Goal: Task Accomplishment & Management: Complete application form

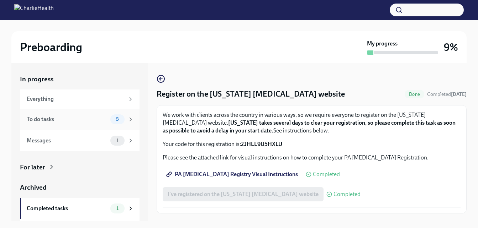
click at [111, 116] on div "8" at bounding box center [117, 120] width 14 height 10
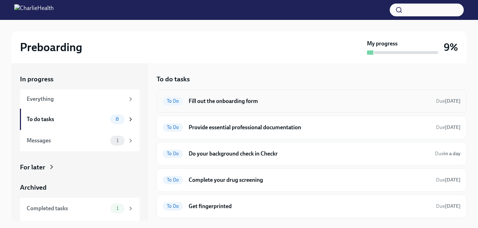
click at [197, 102] on h6 "Fill out the onboarding form" at bounding box center [308, 101] width 241 height 8
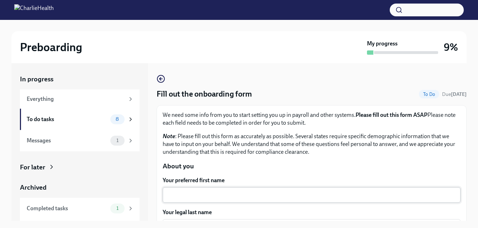
click at [214, 194] on textarea "Your preferred first name" at bounding box center [311, 195] width 289 height 9
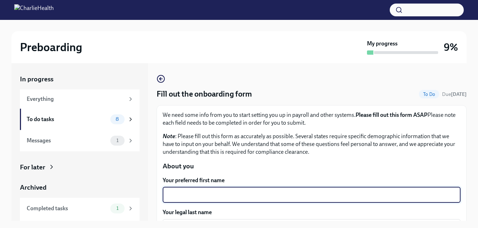
type textarea "m"
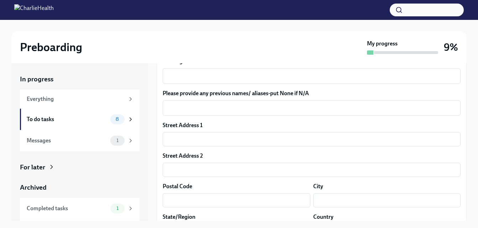
scroll to position [132, 0]
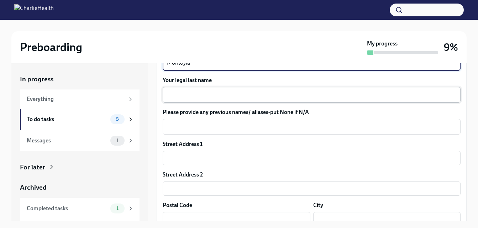
type textarea "Montoyia"
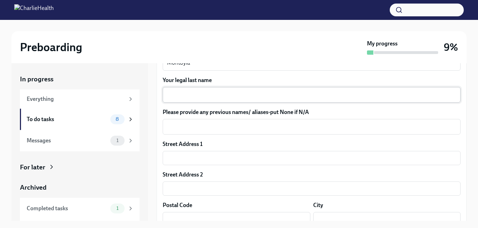
click at [217, 102] on div "x ​" at bounding box center [312, 95] width 298 height 16
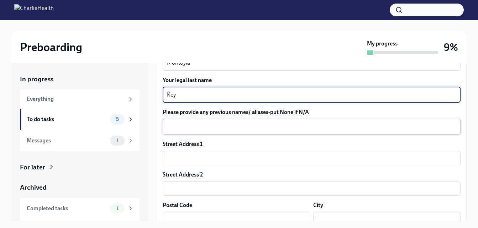
type textarea "Key"
click at [221, 119] on div "x ​" at bounding box center [312, 127] width 298 height 16
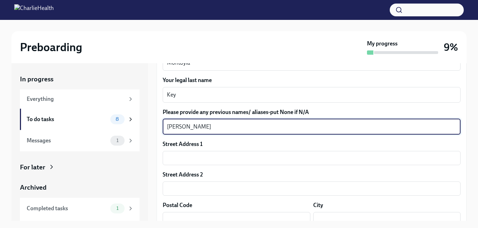
type textarea "Montoyia Jackson"
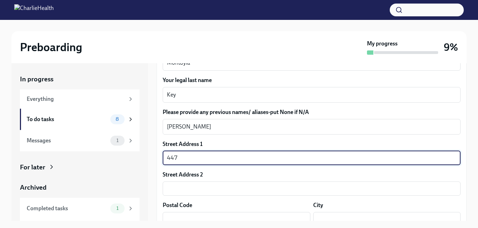
type input "447 Crimper Lane, Murfreesboro, TN, 37128"
type input "37128"
type input "Murfreesboro, Tennessee, United States"
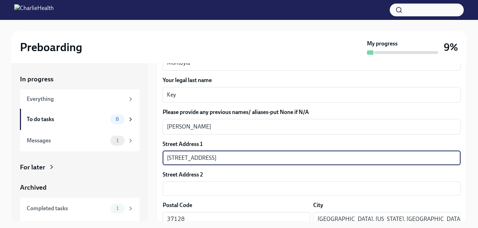
type input "AR"
type input "US"
drag, startPoint x: 213, startPoint y: 159, endPoint x: 330, endPoint y: 168, distance: 117.4
click at [330, 168] on div "Street Address 1 447 Crimper Lane, Murfreesboro, TN, 37128 ​ Street Address 2 ​…" at bounding box center [312, 201] width 298 height 122
type input "447 Crimper Lane"
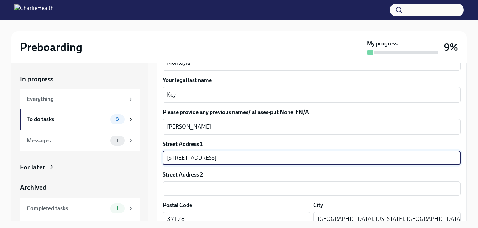
click at [470, 126] on div "Preboarding My progress 9% In progress Everything To do tasks 8 Messages 1 For …" at bounding box center [239, 130] width 478 height 221
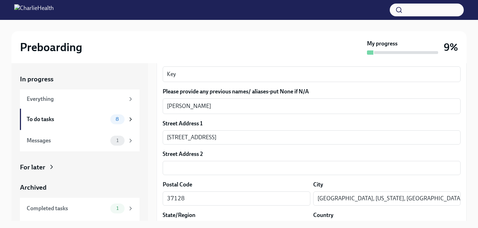
scroll to position [178, 0]
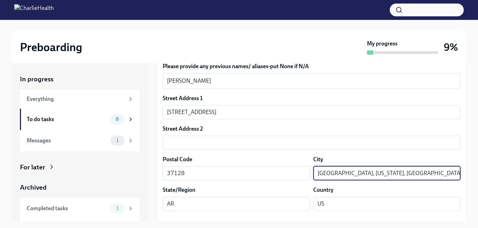
drag, startPoint x: 350, startPoint y: 171, endPoint x: 484, endPoint y: 183, distance: 134.5
click at [478, 183] on html "Preboarding My progress 9% In progress Everything To do tasks 8 Messages 1 For …" at bounding box center [239, 120] width 478 height 241
type input "Murfreesboro,"
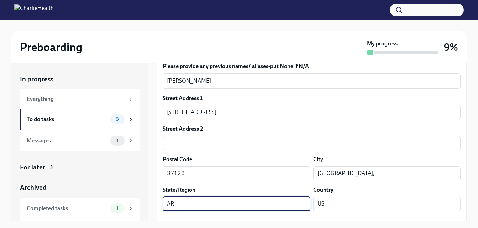
click at [181, 202] on input "AR" at bounding box center [237, 204] width 148 height 14
type input "A"
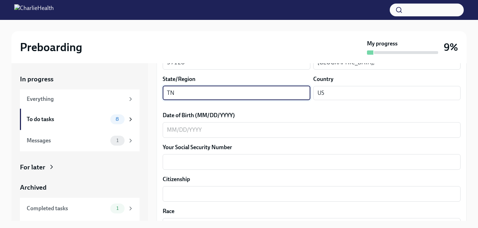
scroll to position [296, 0]
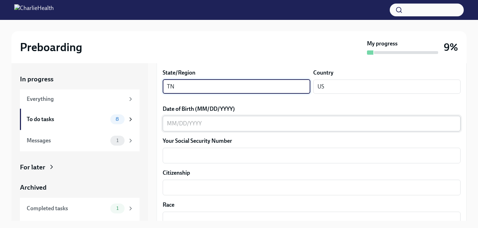
type input "TN"
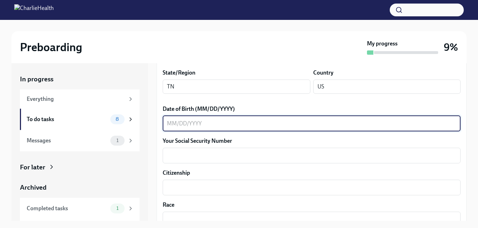
click at [187, 122] on textarea "Date of Birth (MM/DD/YYYY)" at bounding box center [311, 123] width 289 height 9
type textarea "12/04/1984"
click at [177, 155] on textarea "Your Social Security Number" at bounding box center [311, 155] width 289 height 9
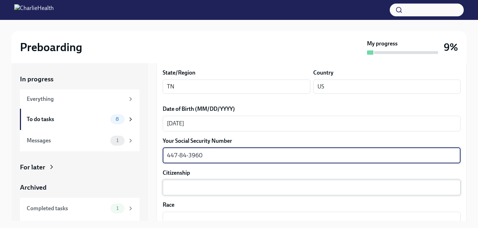
type textarea "447-84-3960"
click at [183, 186] on textarea "Citizenship" at bounding box center [311, 187] width 289 height 9
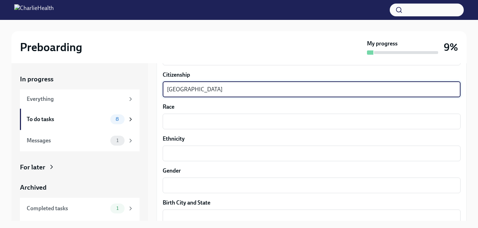
scroll to position [400, 0]
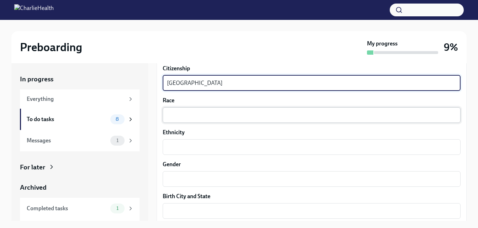
type textarea "USA"
click at [349, 118] on textarea "Race" at bounding box center [311, 115] width 289 height 9
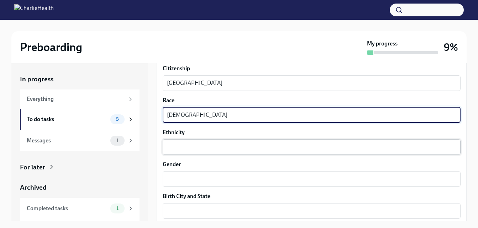
type textarea "African American"
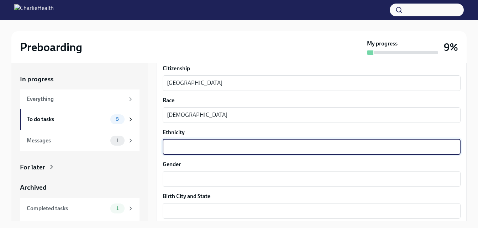
click at [237, 147] on textarea "Ethnicity" at bounding box center [311, 147] width 289 height 9
type textarea "Non-Hispanic"
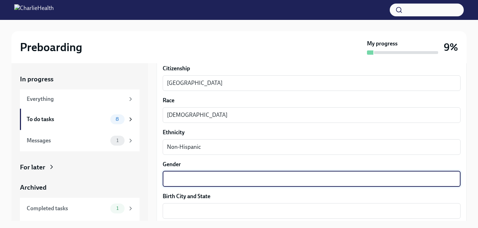
click at [228, 181] on textarea "Gender" at bounding box center [311, 179] width 289 height 9
type textarea "Female"
click at [219, 216] on div "x ​" at bounding box center [312, 211] width 298 height 16
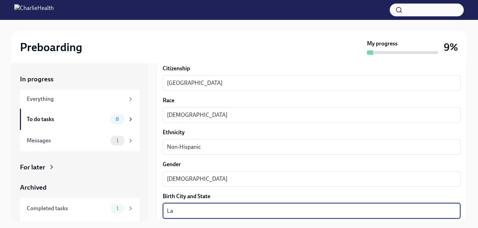
type textarea "L"
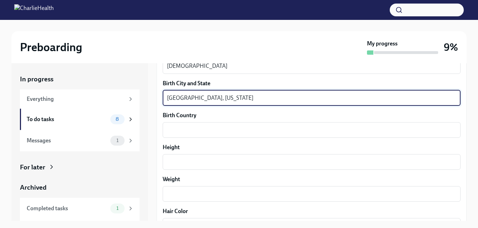
scroll to position [521, 0]
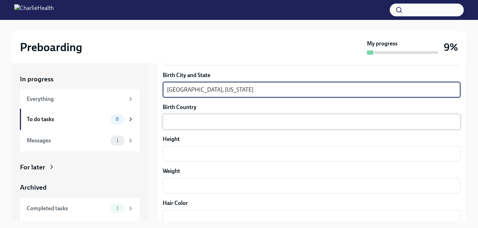
type textarea "Fort Sill, Oklahoma"
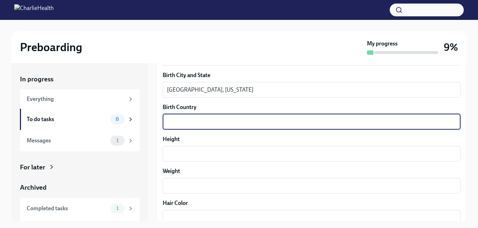
click at [235, 121] on textarea "Birth Country" at bounding box center [311, 122] width 289 height 9
type textarea "USA"
click at [217, 150] on textarea "Height" at bounding box center [311, 154] width 289 height 9
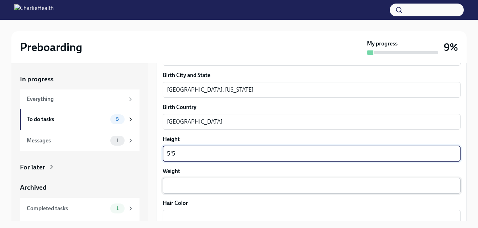
type textarea "5'5"
click at [191, 184] on textarea "Weight" at bounding box center [311, 186] width 289 height 9
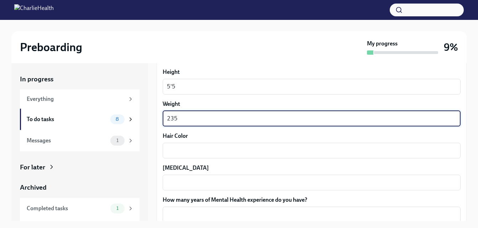
scroll to position [622, 0]
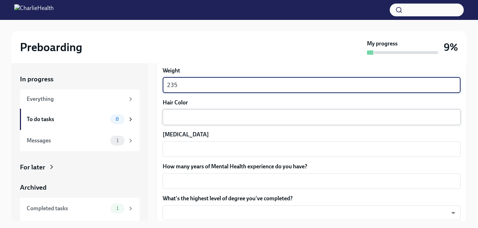
type textarea "235"
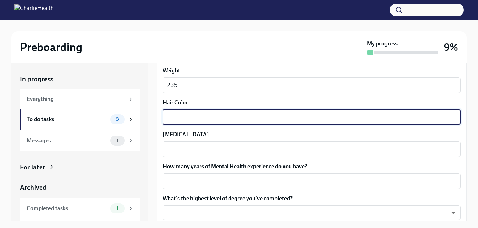
click at [243, 115] on textarea "Hair Color" at bounding box center [311, 117] width 289 height 9
type textarea "Black"
click at [222, 150] on textarea "Eye Color" at bounding box center [311, 149] width 289 height 9
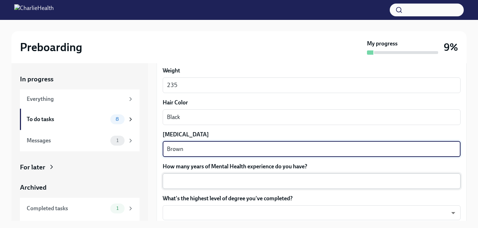
type textarea "Brown"
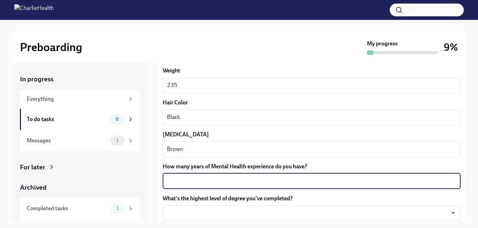
click at [233, 180] on textarea "How many years of Mental Health experience do you have?" at bounding box center [311, 181] width 289 height 9
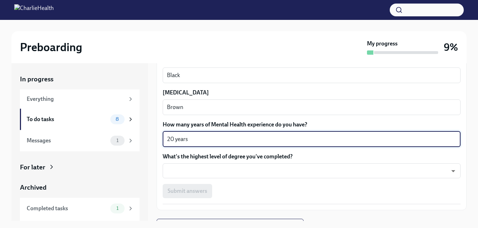
scroll to position [676, 0]
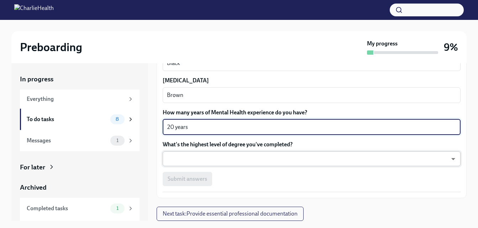
type textarea "20 years"
click at [177, 164] on body "Preboarding My progress 9% In progress Everything To do tasks 8 Messages 1 For …" at bounding box center [239, 120] width 478 height 241
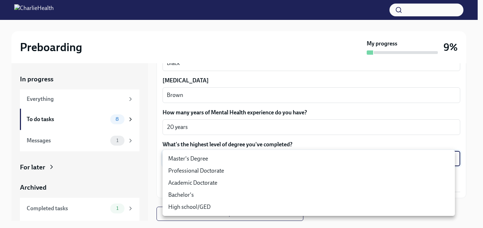
click at [177, 160] on li "Master's Degree" at bounding box center [309, 159] width 292 height 12
type input "2vBr-ghkD"
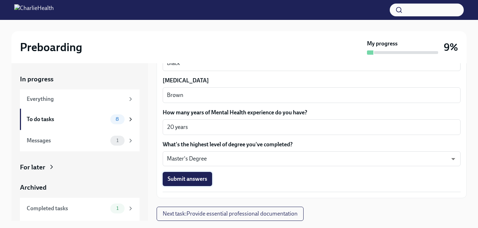
click at [201, 183] on button "Submit answers" at bounding box center [187, 179] width 49 height 14
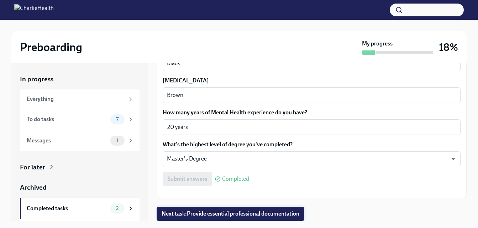
click at [254, 214] on span "Next task : Provide essential professional documentation" at bounding box center [230, 214] width 138 height 7
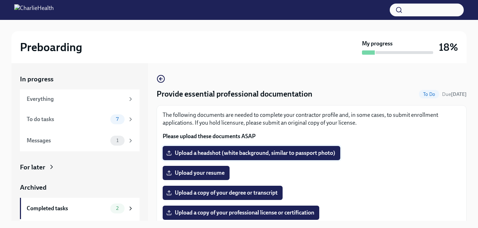
click at [228, 154] on span "Upload a headshot (white background, similar to passport photo)" at bounding box center [250, 153] width 167 height 7
click at [0, 0] on input "Upload a headshot (white background, similar to passport photo)" at bounding box center [0, 0] width 0 height 0
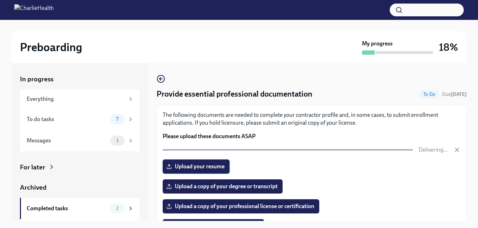
click at [216, 170] on span "Upload your resume" at bounding box center [195, 166] width 57 height 7
click at [0, 0] on input "Upload your resume" at bounding box center [0, 0] width 0 height 0
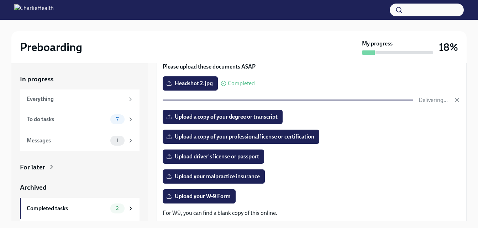
scroll to position [70, 0]
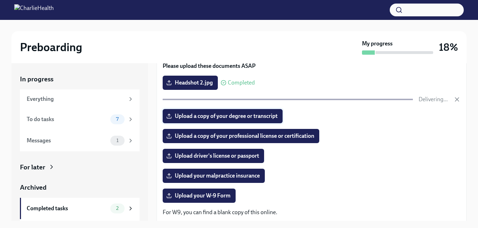
click at [212, 116] on span "Upload a copy of your degree or transcript" at bounding box center [222, 116] width 110 height 7
click at [0, 0] on input "Upload a copy of your degree or transcript" at bounding box center [0, 0] width 0 height 0
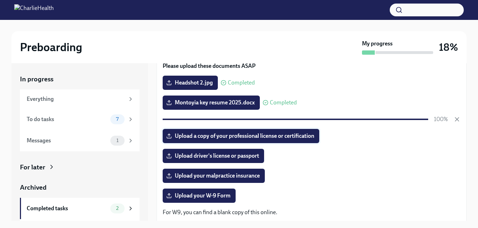
click at [255, 138] on span "Upload a copy of your professional license or certification" at bounding box center [240, 136] width 147 height 7
click at [0, 0] on input "Upload a copy of your professional license or certification" at bounding box center [0, 0] width 0 height 0
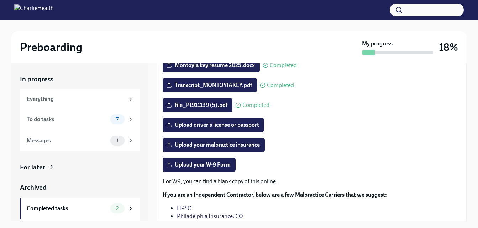
scroll to position [107, 0]
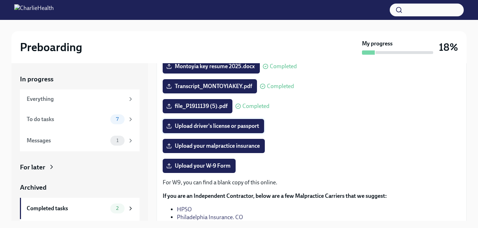
click at [209, 126] on span "Upload driver's license or passport" at bounding box center [212, 126] width 91 height 7
click at [0, 0] on input "Upload driver's license or passport" at bounding box center [0, 0] width 0 height 0
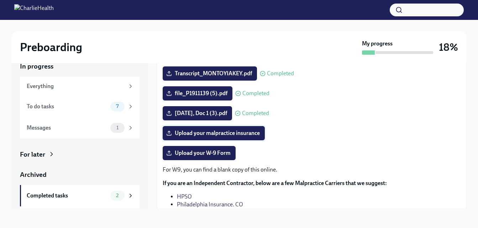
click at [217, 132] on span "Upload your malpractice insurance" at bounding box center [213, 133] width 92 height 7
click at [0, 0] on input "Upload your malpractice insurance" at bounding box center [0, 0] width 0 height 0
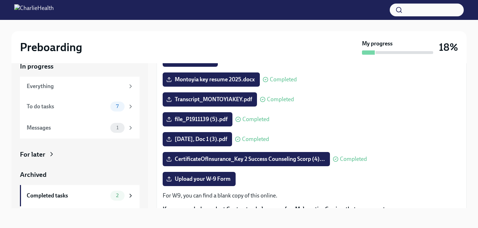
scroll to position [80, 0]
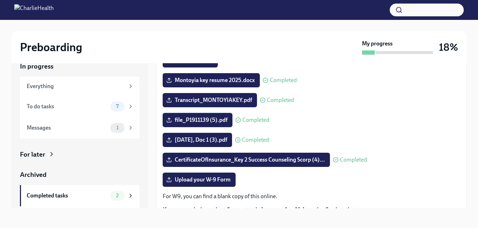
click at [222, 121] on span "file_P1911139 (5).pdf" at bounding box center [197, 120] width 60 height 7
click at [0, 0] on input "file_P1911139 (5).pdf" at bounding box center [0, 0] width 0 height 0
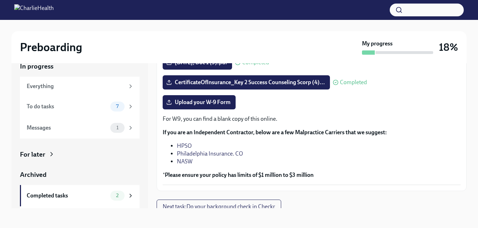
scroll to position [163, 0]
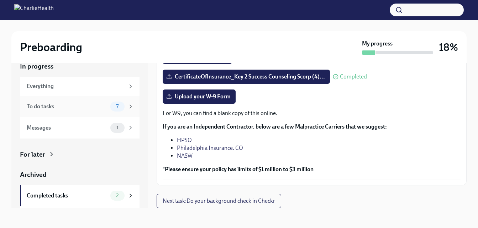
click at [63, 107] on div "To do tasks" at bounding box center [67, 107] width 81 height 8
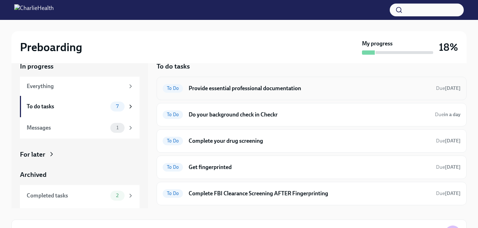
click at [217, 88] on h6 "Provide essential professional documentation" at bounding box center [308, 89] width 241 height 8
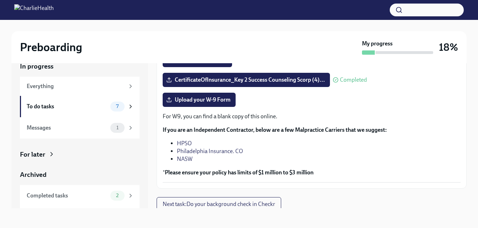
scroll to position [163, 0]
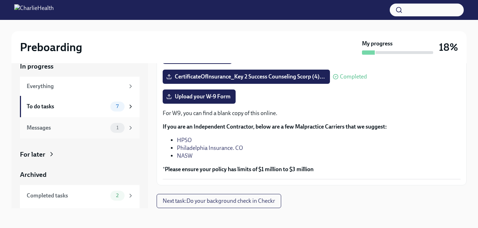
click at [90, 132] on div "Messages" at bounding box center [67, 128] width 81 height 8
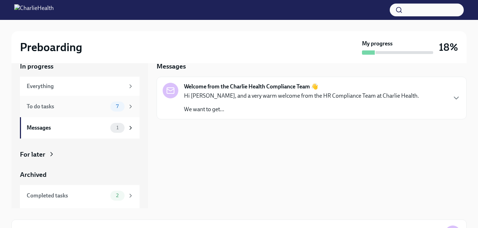
click at [86, 107] on div "To do tasks" at bounding box center [67, 107] width 81 height 8
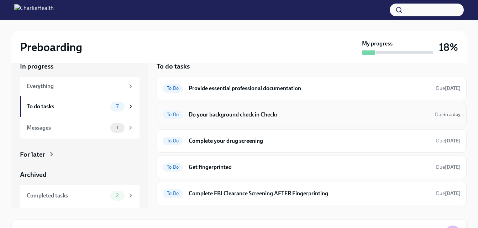
click at [227, 112] on h6 "Do your background check in Checkr" at bounding box center [308, 115] width 240 height 8
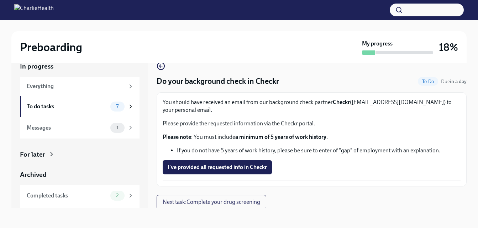
scroll to position [1, 0]
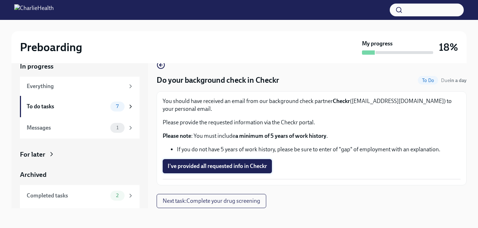
click at [221, 169] on span "I've provided all requested info in Checkr" at bounding box center [216, 166] width 99 height 7
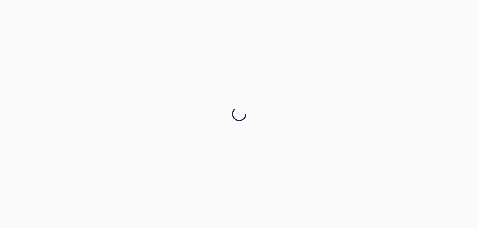
scroll to position [0, 0]
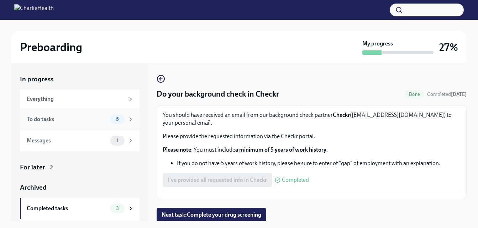
click at [111, 121] on span "6" at bounding box center [117, 119] width 12 height 5
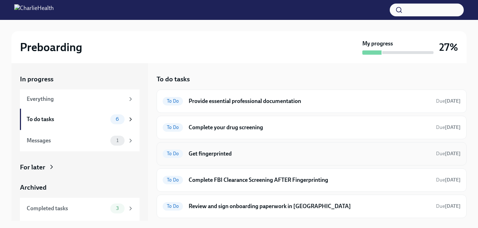
click at [198, 155] on h6 "Get fingerprinted" at bounding box center [308, 154] width 241 height 8
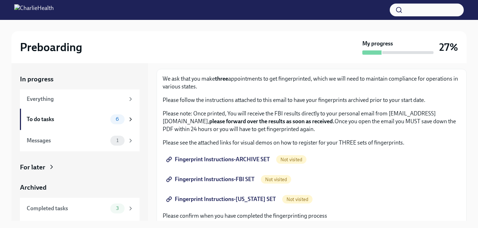
scroll to position [32, 0]
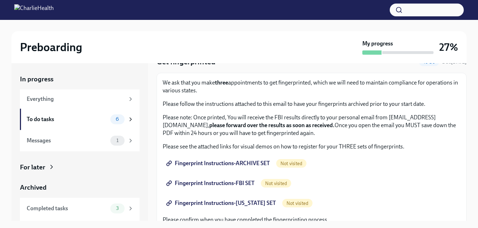
click at [193, 164] on span "Fingerprint Instructions-ARCHIVE SET" at bounding box center [218, 163] width 102 height 7
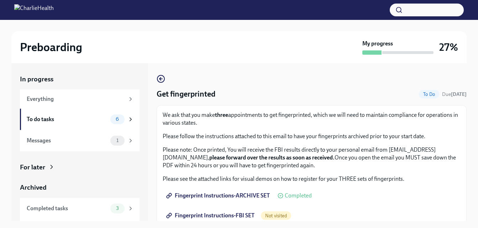
click at [255, 191] on link "Fingerprint Instructions-ARCHIVE SET" at bounding box center [219, 196] width 112 height 14
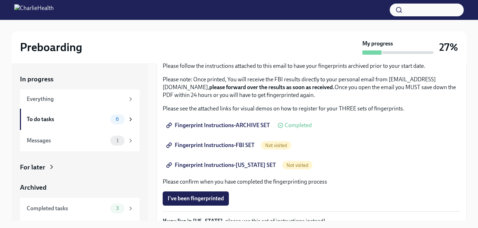
scroll to position [81, 0]
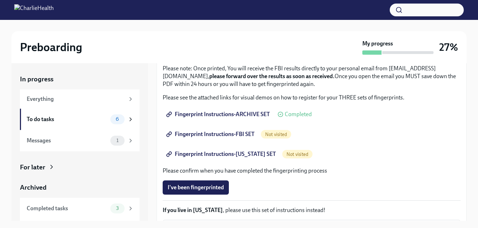
click at [262, 114] on span "Fingerprint Instructions-ARCHIVE SET" at bounding box center [218, 114] width 102 height 7
click at [220, 136] on span "Fingerprint Instructions-FBI SET" at bounding box center [210, 134] width 87 height 7
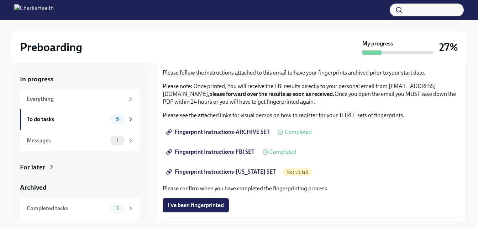
scroll to position [74, 0]
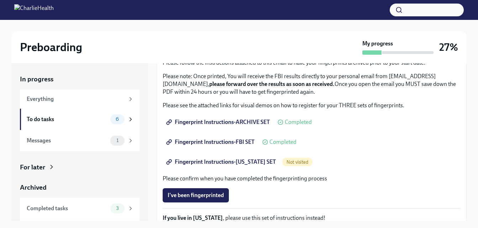
click at [250, 161] on span "Fingerprint Instructions-FLORIDA SET" at bounding box center [221, 162] width 108 height 7
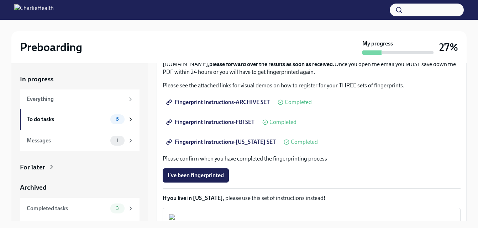
scroll to position [115, 0]
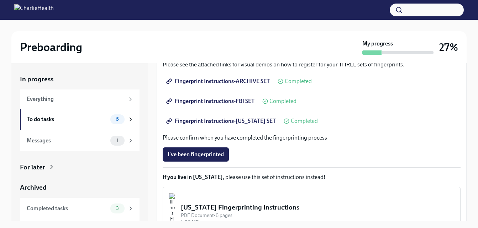
click at [209, 119] on span "Fingerprint Instructions-FLORIDA SET" at bounding box center [221, 121] width 108 height 7
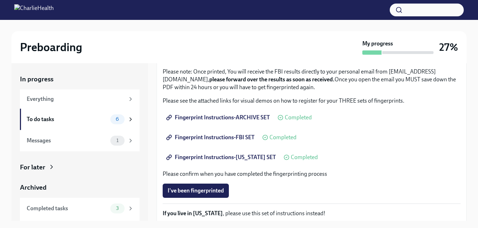
scroll to position [80, 0]
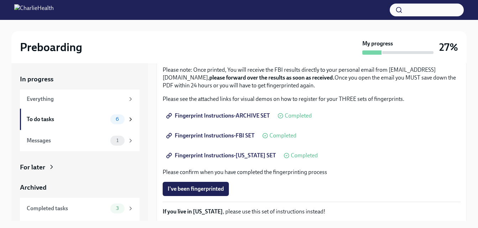
click at [213, 155] on span "Fingerprint Instructions-FLORIDA SET" at bounding box center [221, 155] width 108 height 7
click at [87, 119] on div "To do tasks" at bounding box center [67, 120] width 81 height 8
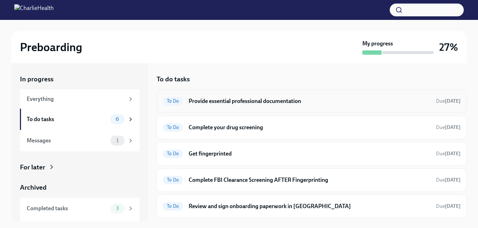
click at [288, 98] on h6 "Provide essential professional documentation" at bounding box center [308, 101] width 241 height 8
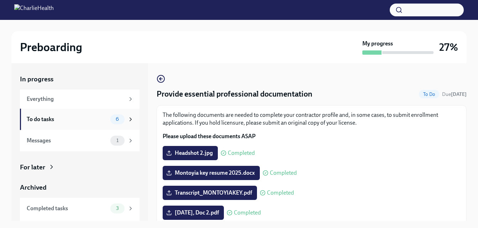
click at [90, 119] on div "To do tasks" at bounding box center [67, 120] width 81 height 8
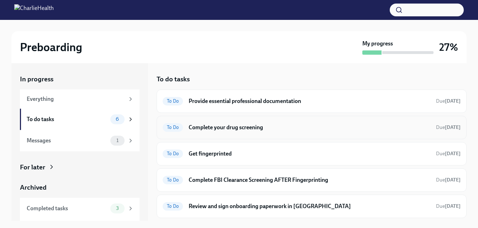
click at [228, 129] on h6 "Complete your drug screening" at bounding box center [308, 128] width 241 height 8
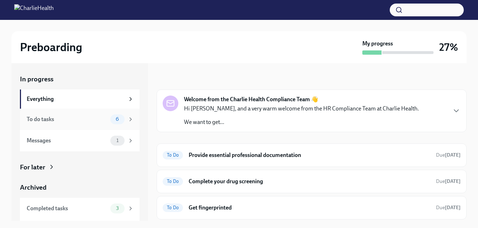
click at [102, 117] on div "To do tasks 6" at bounding box center [80, 120] width 107 height 10
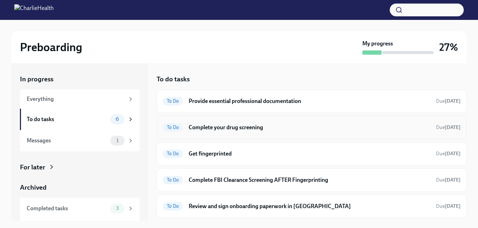
click at [238, 129] on h6 "Complete your drug screening" at bounding box center [308, 128] width 241 height 8
